Goal: Transaction & Acquisition: Book appointment/travel/reservation

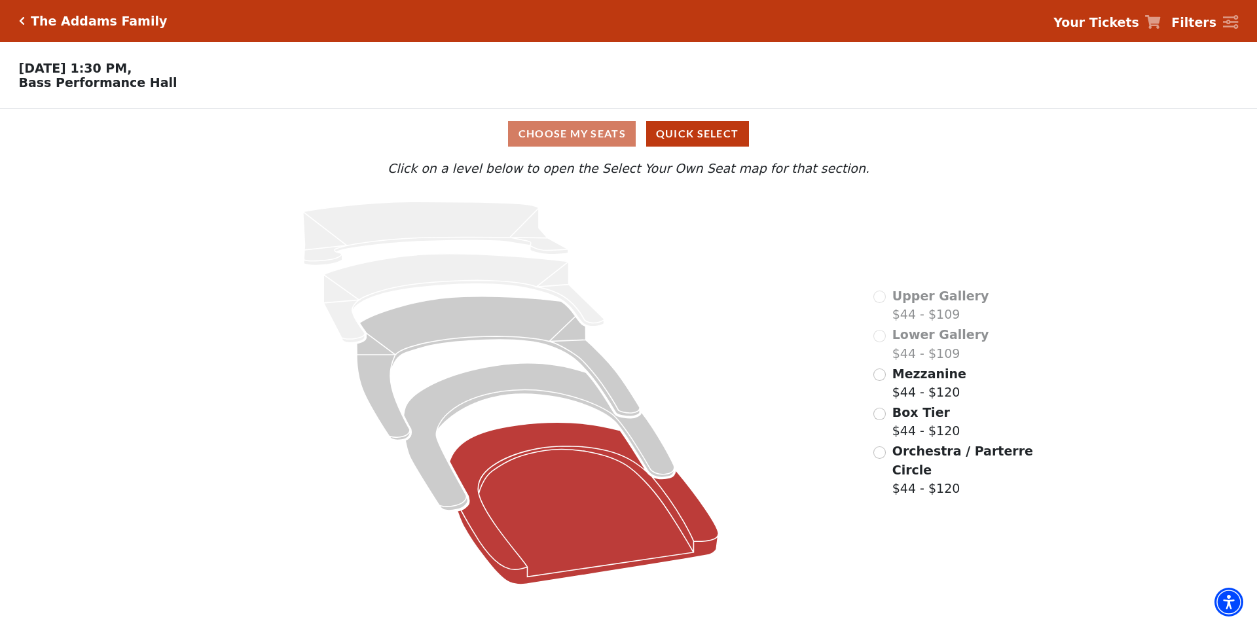
click at [562, 516] on icon at bounding box center [584, 503] width 269 height 162
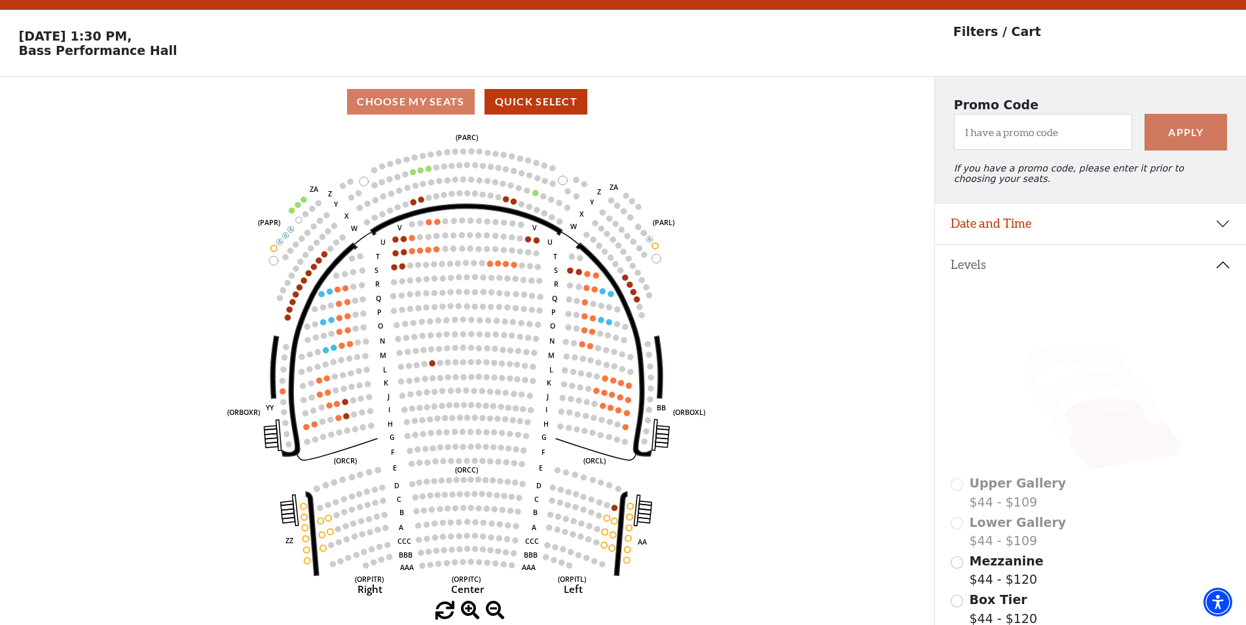
scroll to position [60, 0]
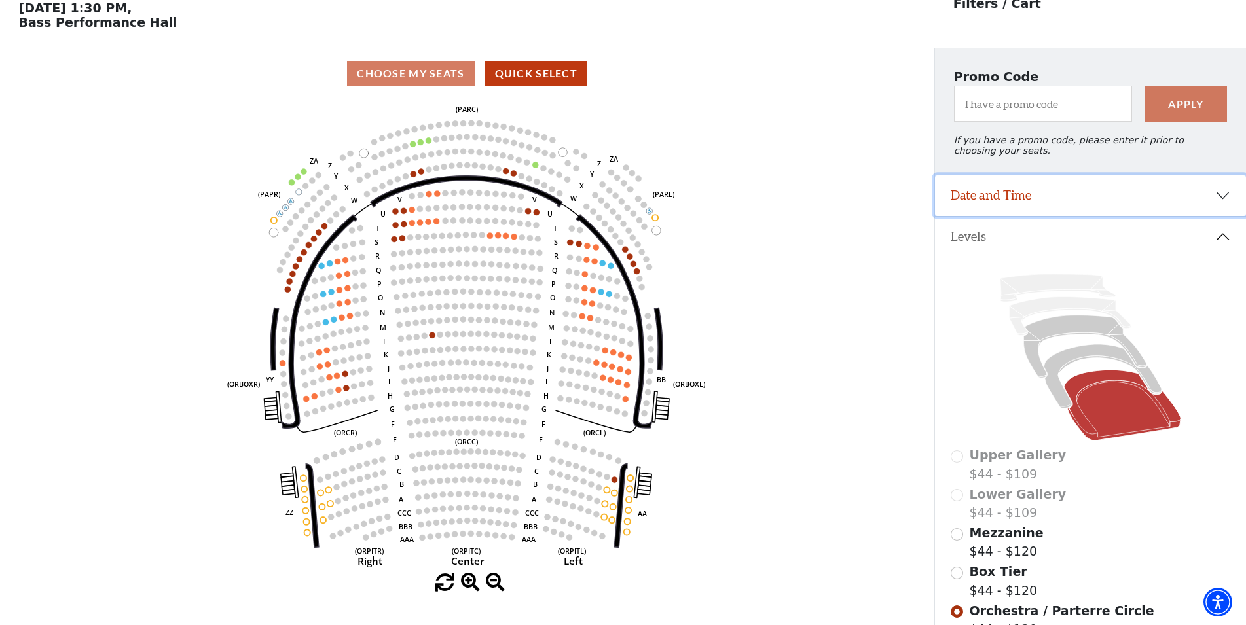
click at [1007, 189] on button "Date and Time" at bounding box center [1090, 195] width 311 height 41
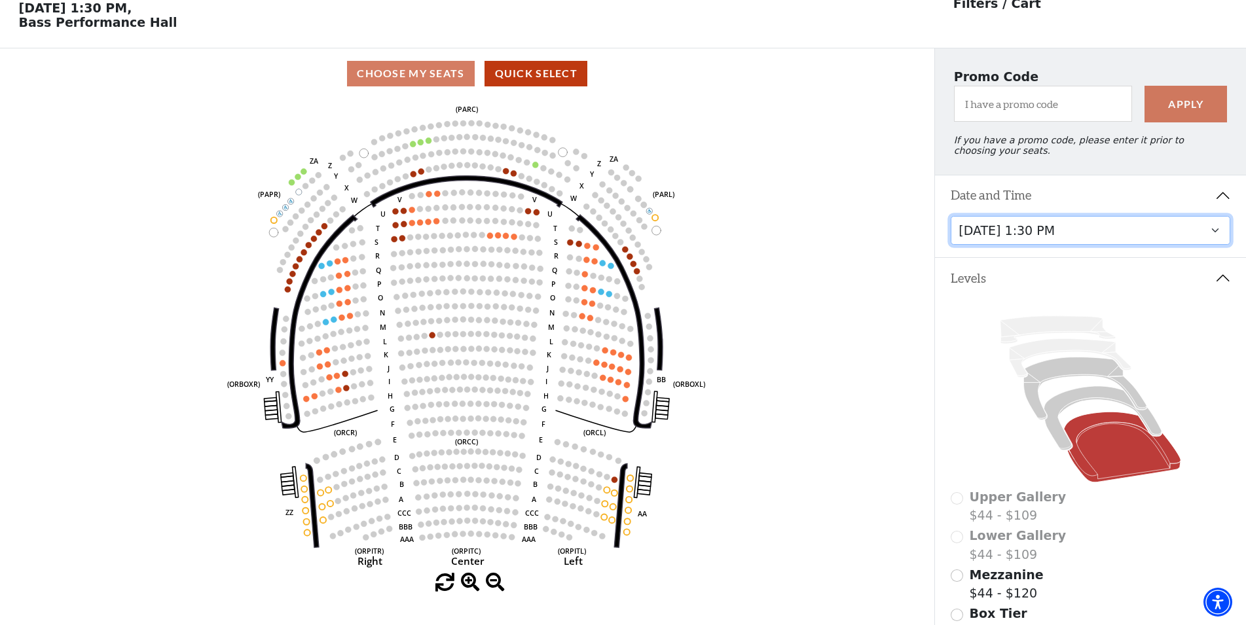
click at [1009, 222] on select "Friday, October 24 at 7:30 PM Saturday, October 25 at 1:30 PM Saturday, October…" at bounding box center [1089, 230] width 279 height 29
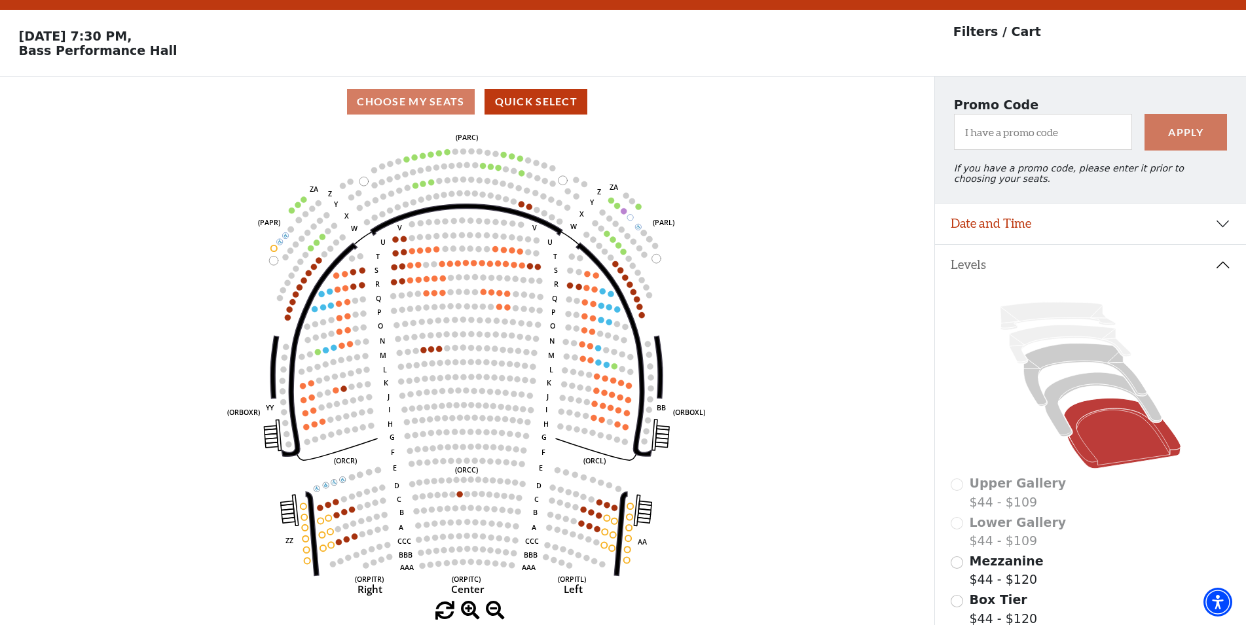
scroll to position [60, 0]
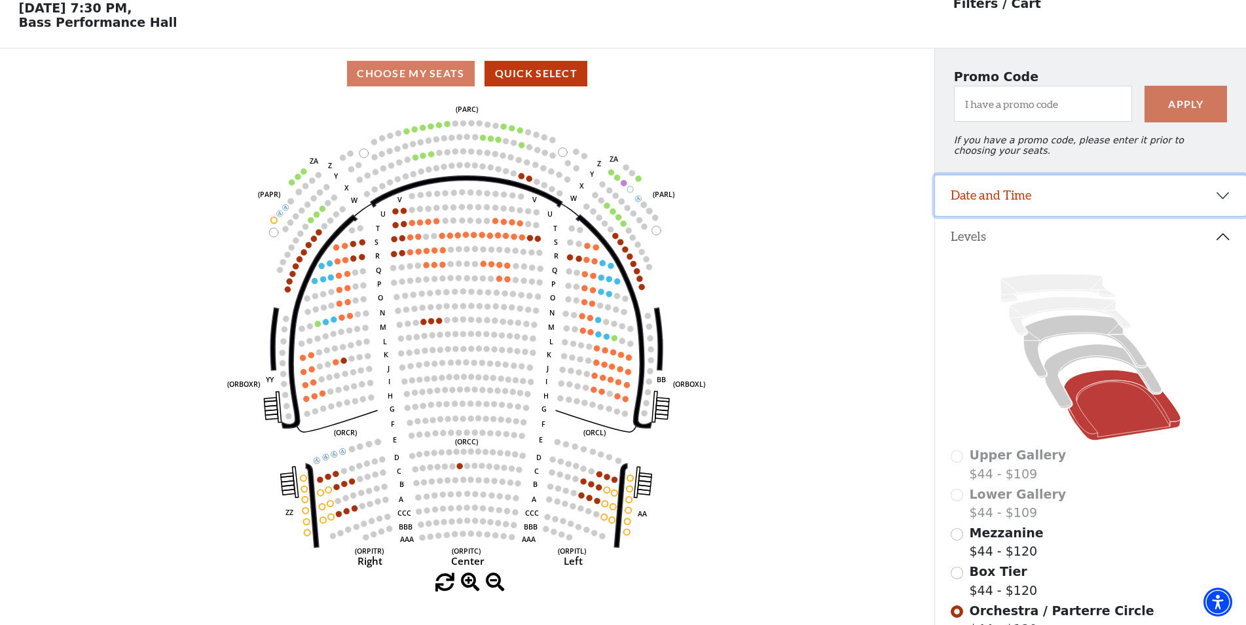
click at [971, 189] on button "Date and Time" at bounding box center [1090, 195] width 311 height 41
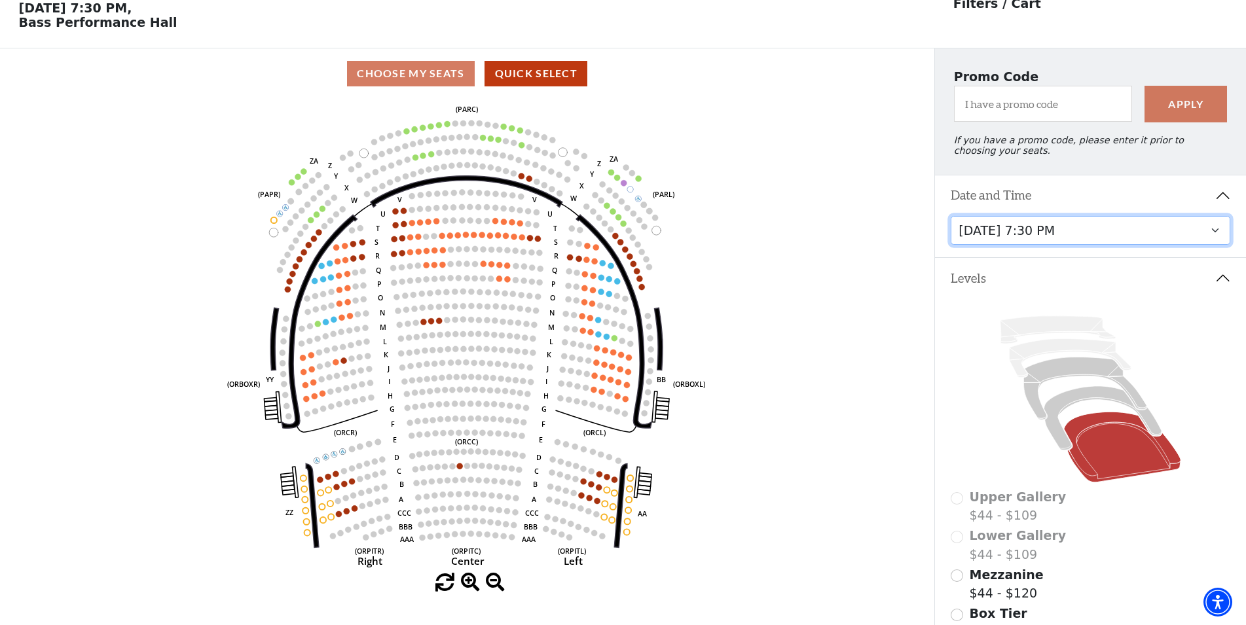
click at [989, 228] on select "Friday, October 24 at 7:30 PM Saturday, October 25 at 1:30 PM Saturday, October…" at bounding box center [1089, 230] width 279 height 29
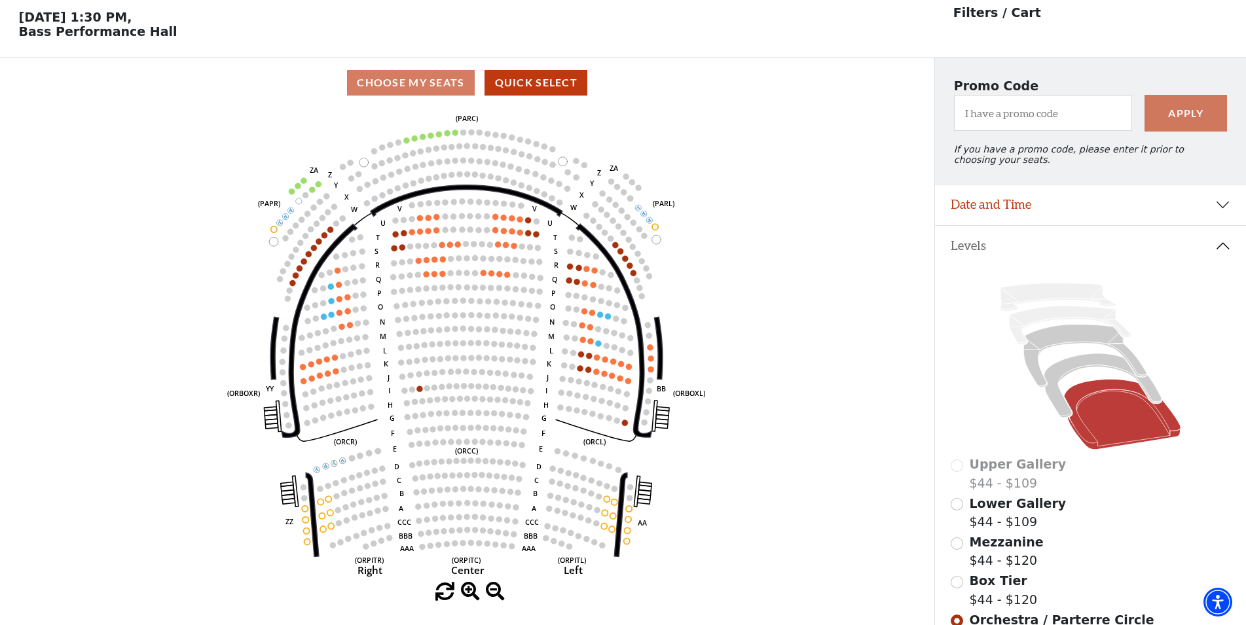
scroll to position [60, 0]
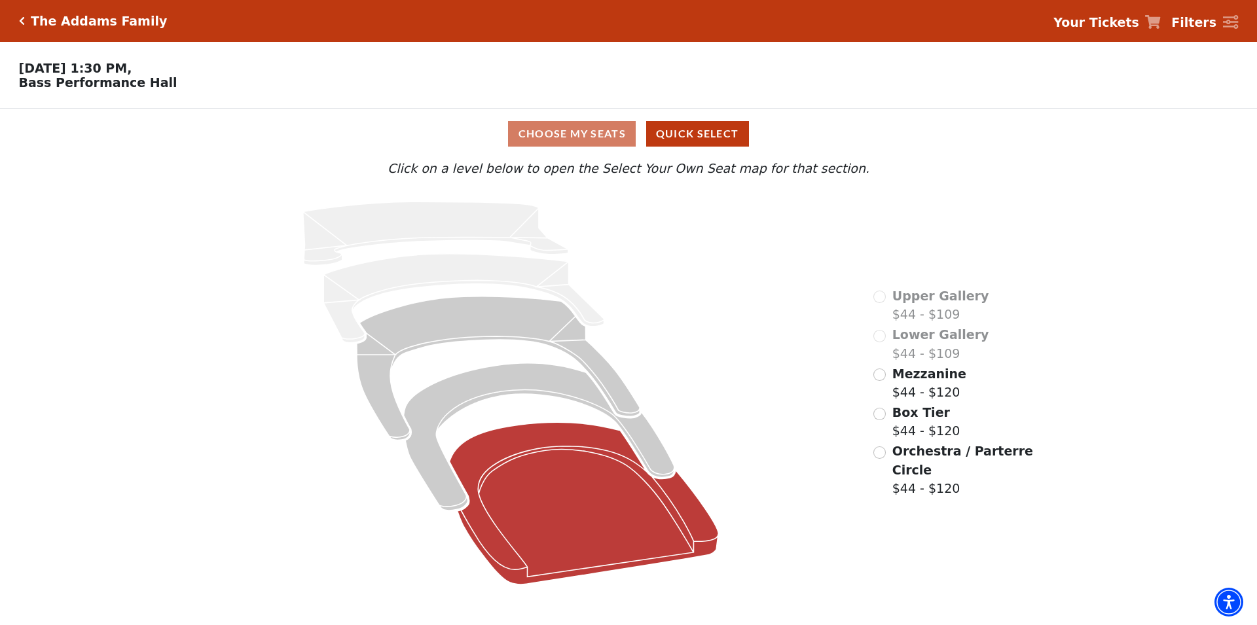
click at [543, 485] on icon at bounding box center [584, 503] width 269 height 162
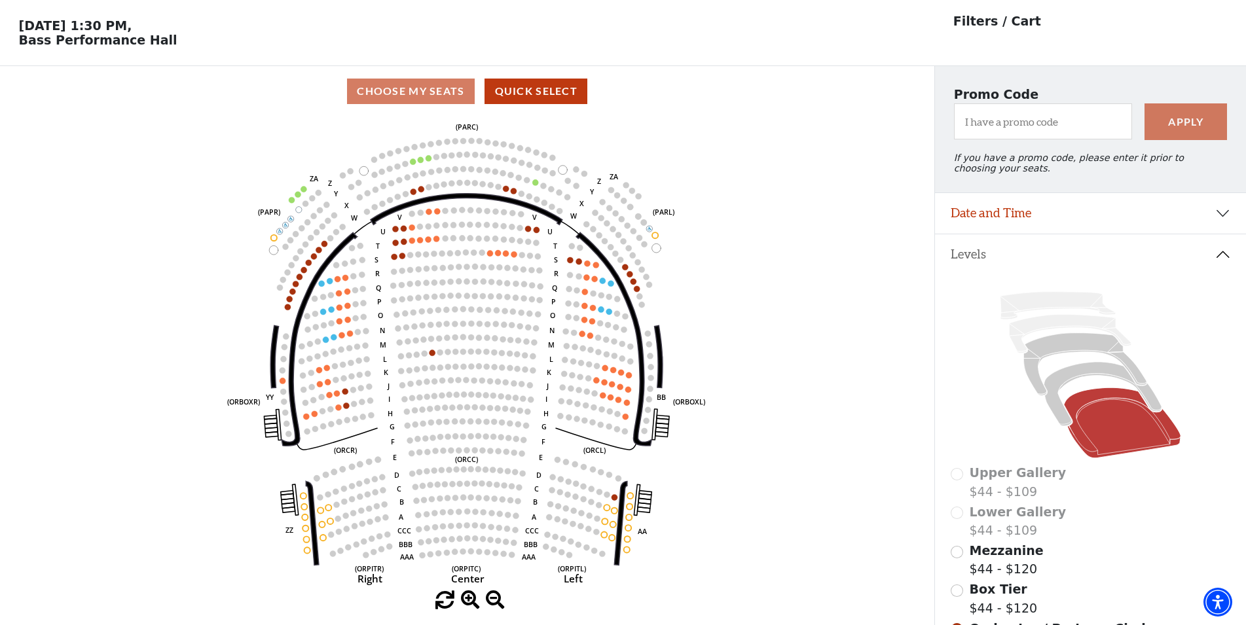
scroll to position [60, 0]
